Goal: Transaction & Acquisition: Purchase product/service

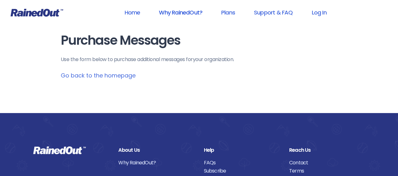
click at [185, 11] on link "Why RainedOut?" at bounding box center [181, 12] width 60 height 14
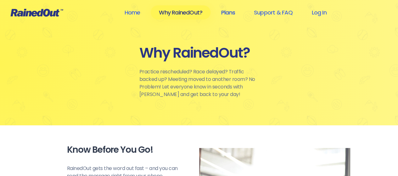
click at [233, 13] on link "Plans" at bounding box center [228, 12] width 30 height 14
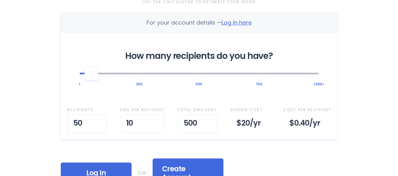
scroll to position [222, 0]
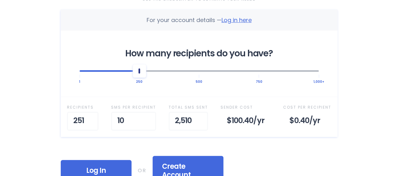
drag, startPoint x: 94, startPoint y: 71, endPoint x: 138, endPoint y: 72, distance: 44.0
click at [138, 72] on div at bounding box center [139, 70] width 13 height 13
click at [49, 52] on div "Selected Plan Sender Pays This plan is for people looking to purchase a bundle …" at bounding box center [199, 59] width 302 height 563
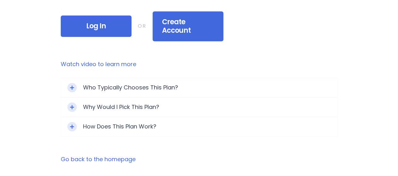
scroll to position [373, 0]
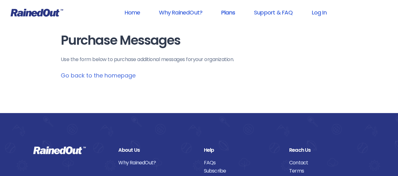
click at [225, 12] on link "Plans" at bounding box center [228, 12] width 30 height 14
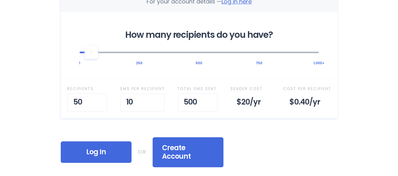
scroll to position [241, 0]
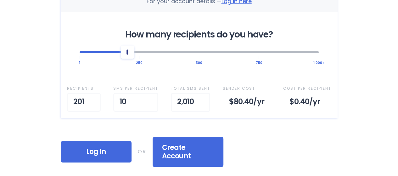
drag, startPoint x: 94, startPoint y: 53, endPoint x: 126, endPoint y: 52, distance: 32.1
click at [126, 52] on div at bounding box center [127, 51] width 13 height 13
click at [44, 57] on div "Home Why RainedOut? Plans Support & FAQ Log In Selected Plan Sender Pays This p…" at bounding box center [199, 105] width 398 height 693
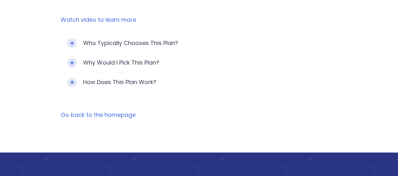
scroll to position [407, 0]
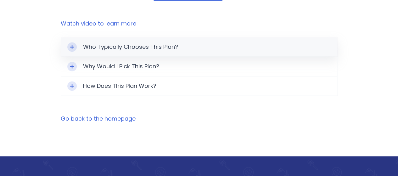
click at [75, 42] on div "Toggle Expand" at bounding box center [71, 46] width 9 height 9
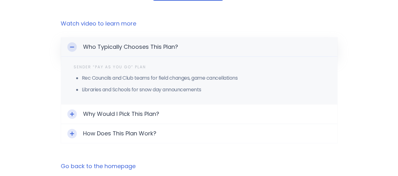
click at [75, 42] on div "Toggle Expand" at bounding box center [71, 46] width 9 height 9
